Goal: Navigation & Orientation: Find specific page/section

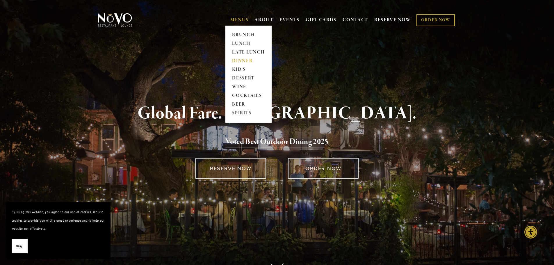
click at [242, 60] on link "DINNER" at bounding box center [248, 61] width 36 height 9
click at [239, 61] on link "DINNER" at bounding box center [248, 61] width 36 height 9
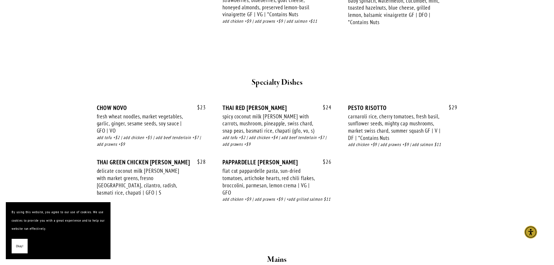
scroll to position [727, 0]
